Goal: Task Accomplishment & Management: Use online tool/utility

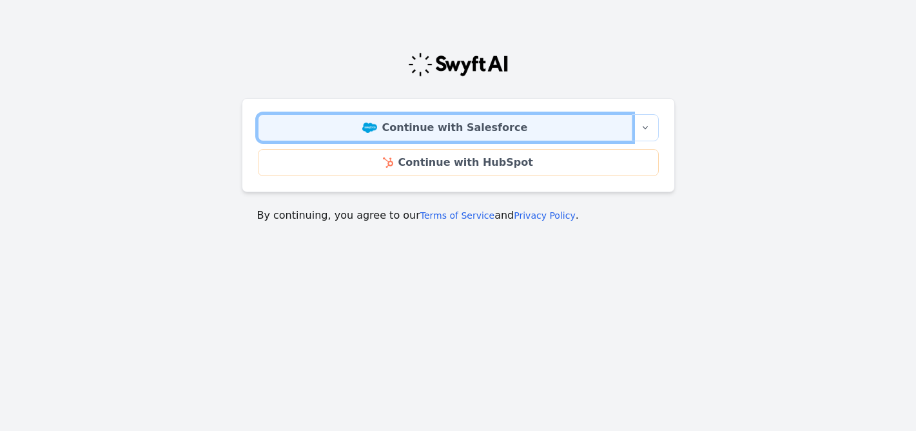
click at [489, 127] on link "Continue with Salesforce" at bounding box center [445, 127] width 375 height 27
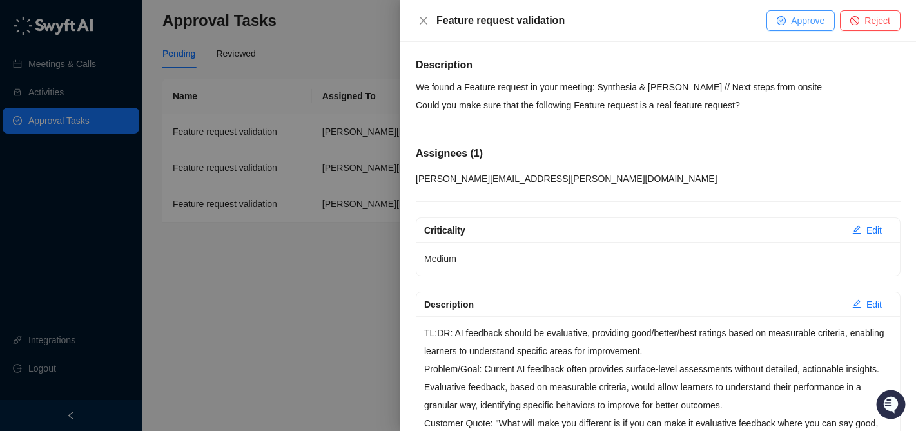
click at [798, 22] on span "Approve" at bounding box center [808, 21] width 34 height 14
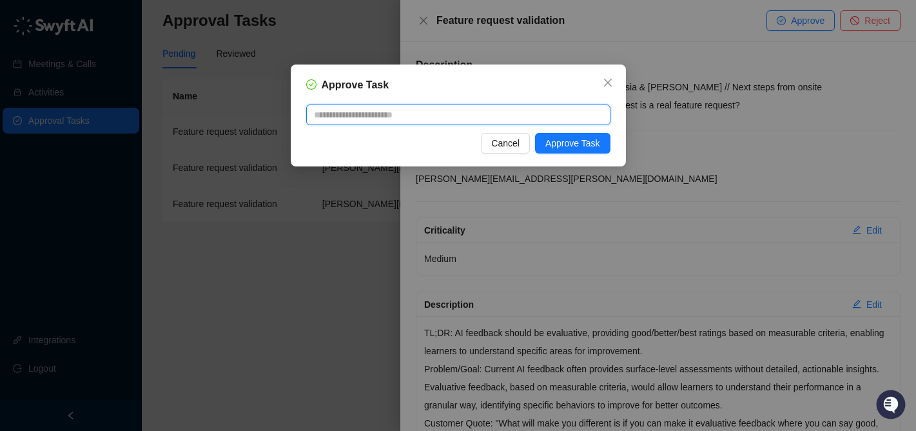
click at [509, 106] on textarea at bounding box center [458, 114] width 304 height 21
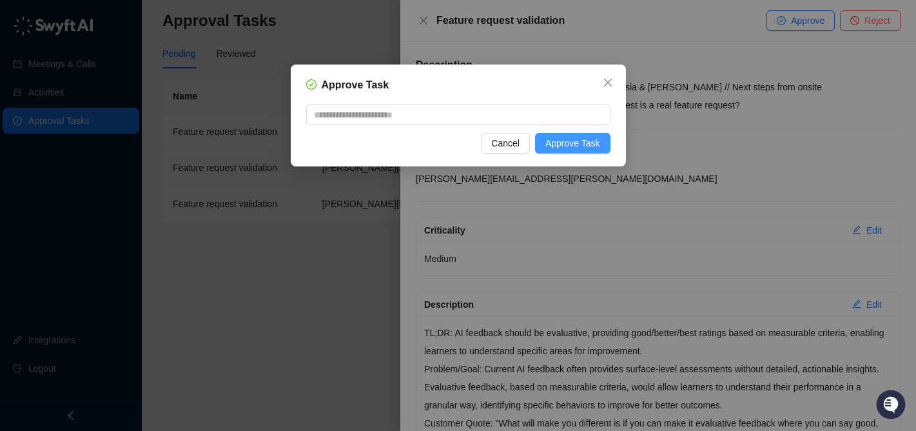
click at [564, 145] on span "Approve Task" at bounding box center [573, 143] width 55 height 14
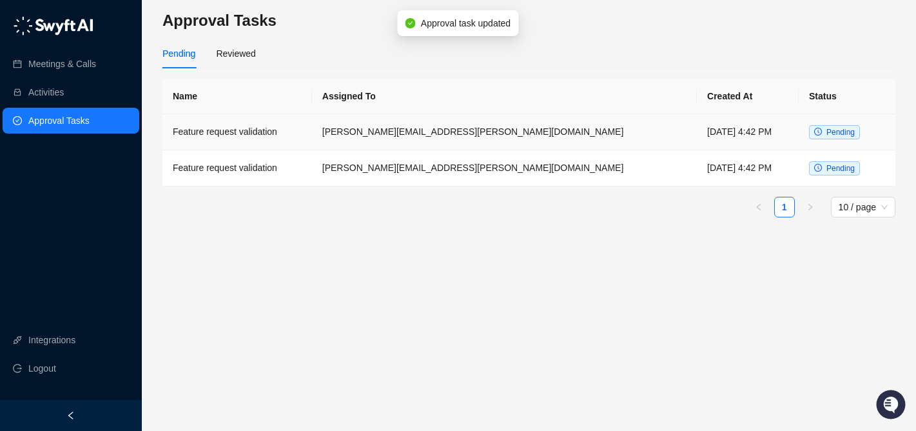
click at [827, 132] on span "Pending" at bounding box center [841, 132] width 28 height 9
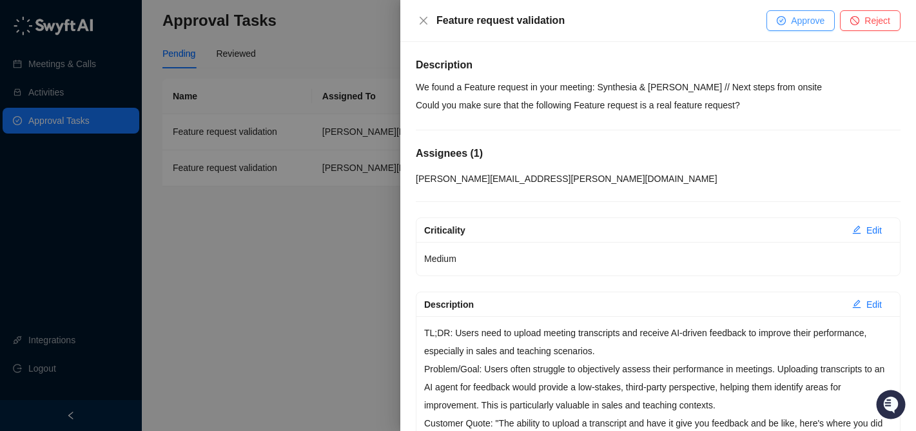
click at [772, 23] on button "Approve" at bounding box center [801, 20] width 68 height 21
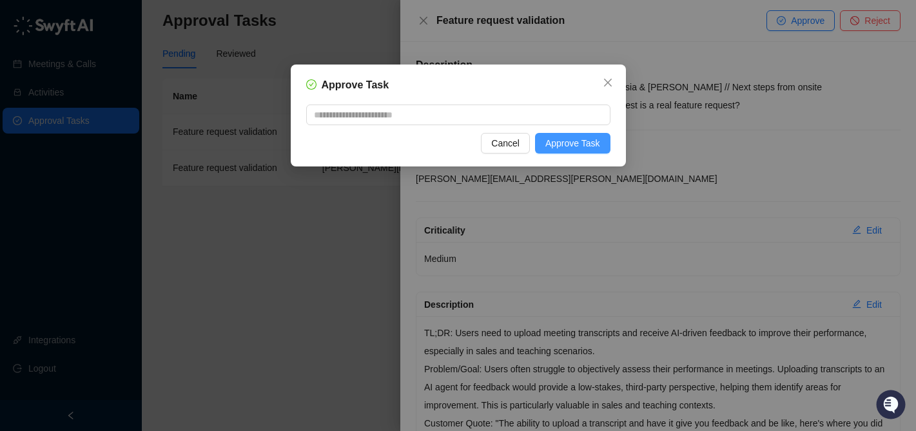
click at [576, 149] on span "Approve Task" at bounding box center [573, 143] width 55 height 14
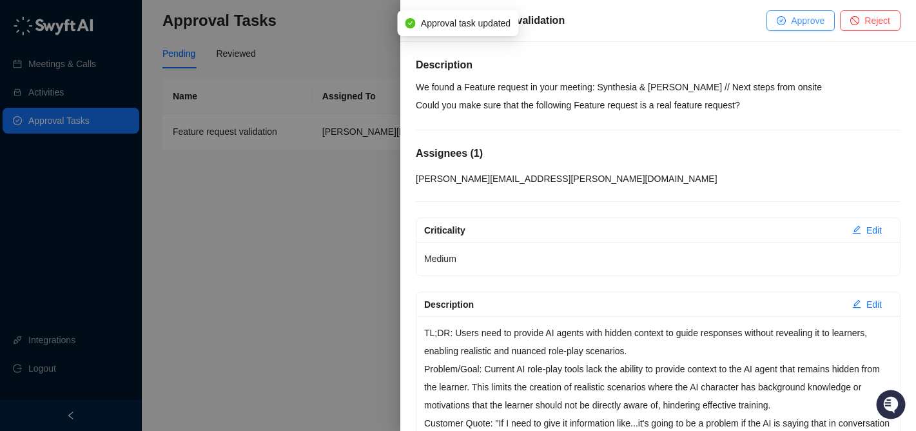
click at [804, 17] on span "Approve" at bounding box center [808, 21] width 34 height 14
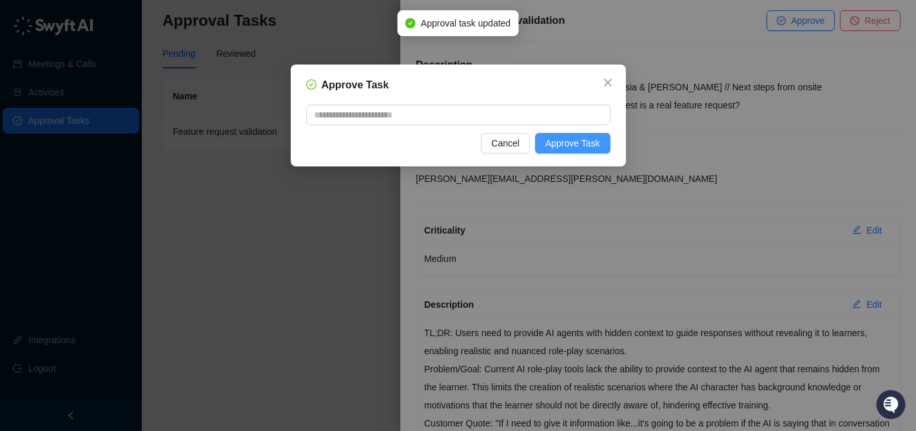
click at [582, 146] on span "Approve Task" at bounding box center [573, 143] width 55 height 14
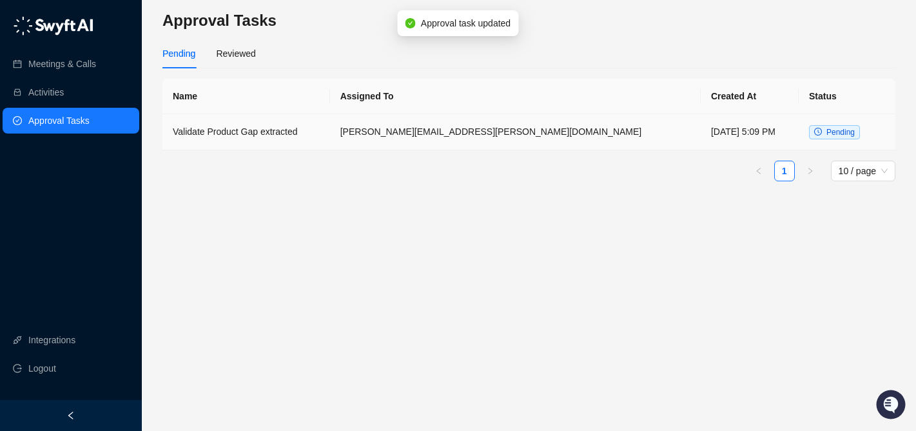
click at [797, 132] on td "[DATE] 5:09 PM" at bounding box center [750, 132] width 98 height 36
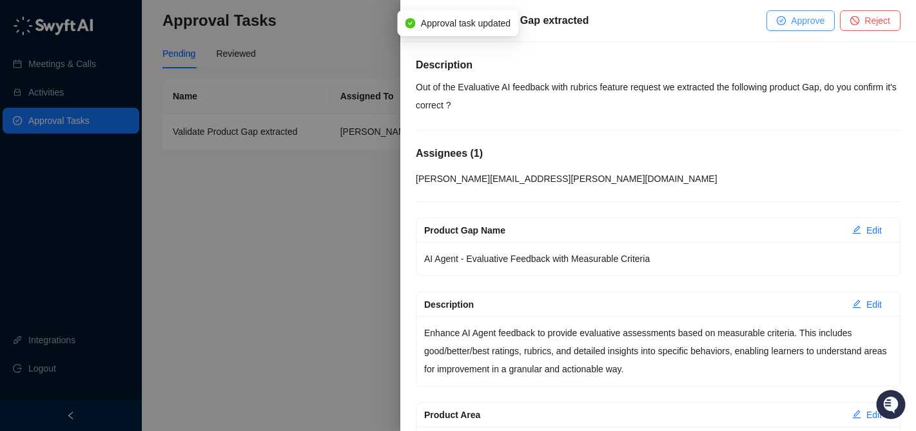
click at [789, 21] on button "Approve" at bounding box center [801, 20] width 68 height 21
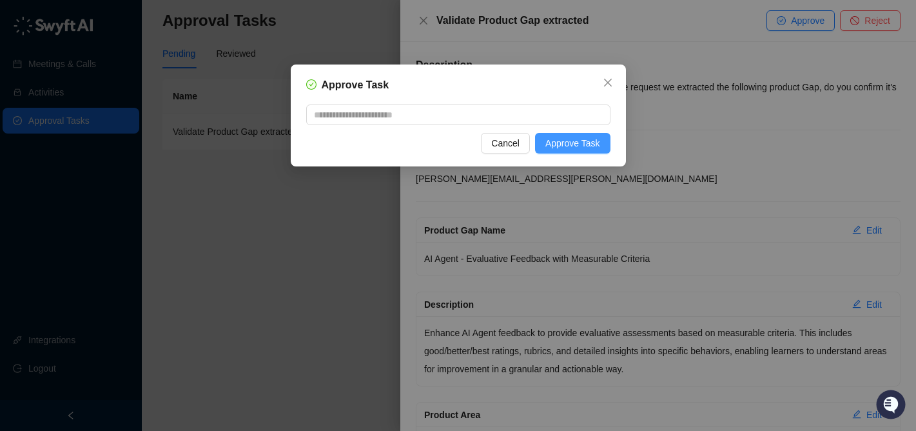
click at [603, 133] on button "Approve Task" at bounding box center [572, 143] width 75 height 21
